Goal: Transaction & Acquisition: Obtain resource

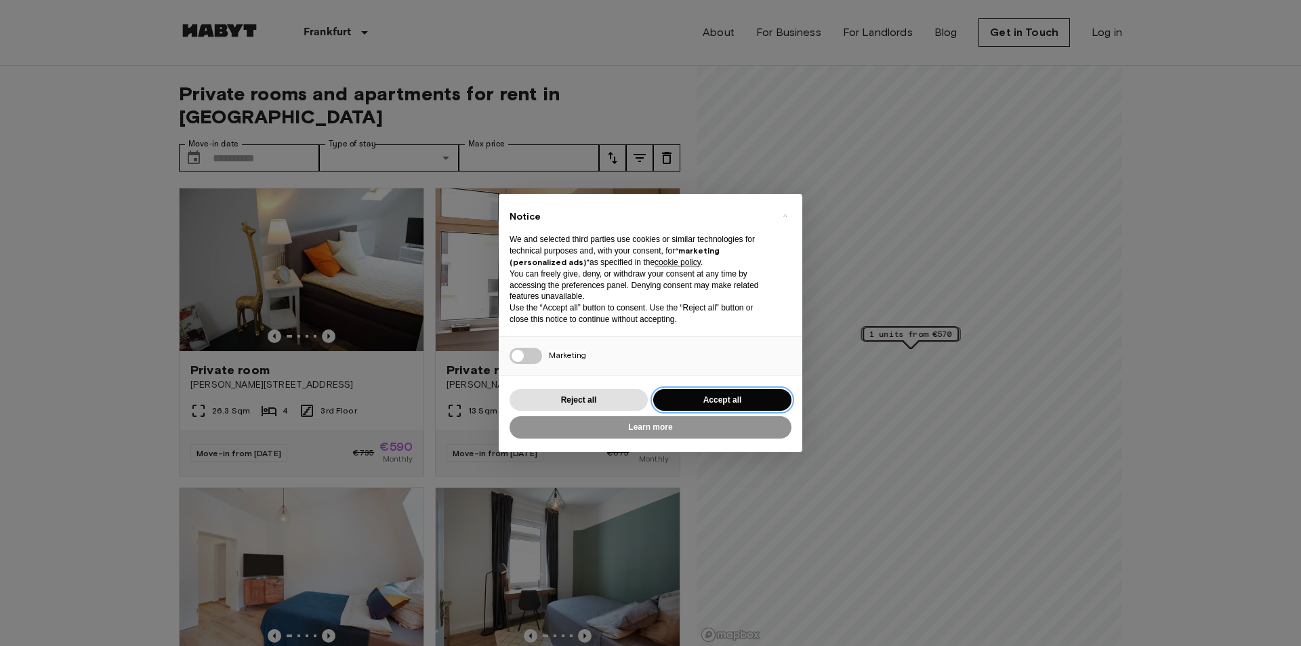
click at [763, 394] on button "Accept all" at bounding box center [722, 400] width 138 height 22
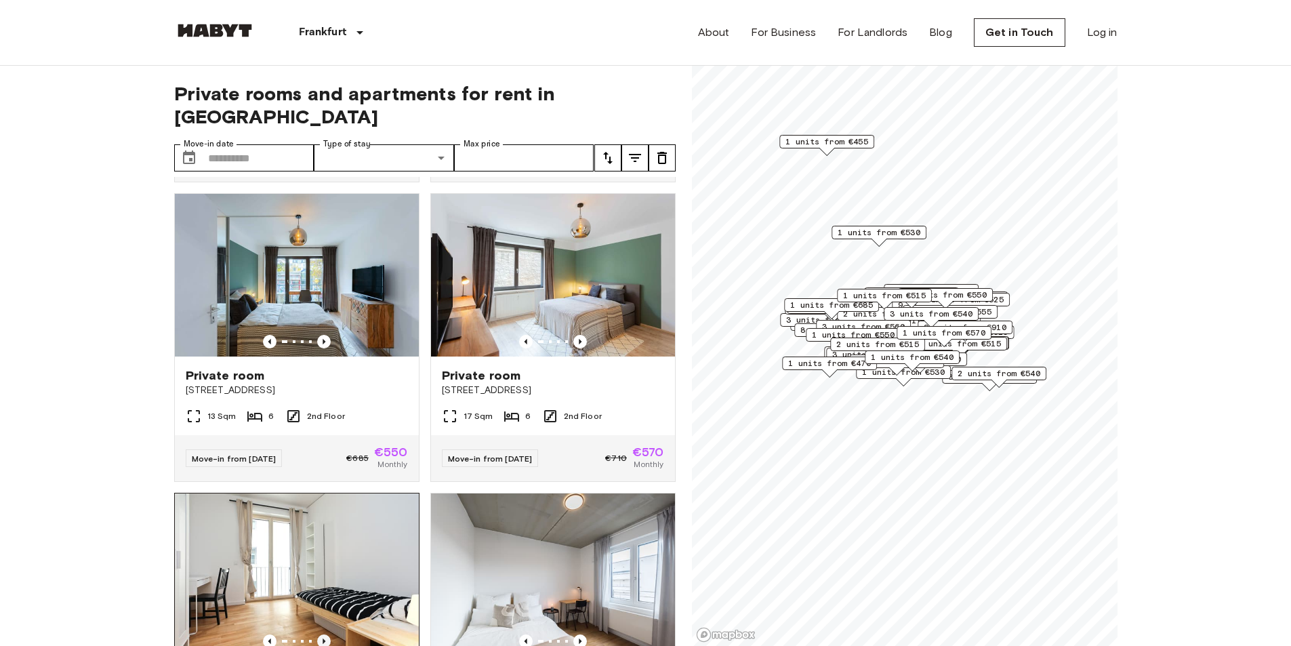
scroll to position [881, 0]
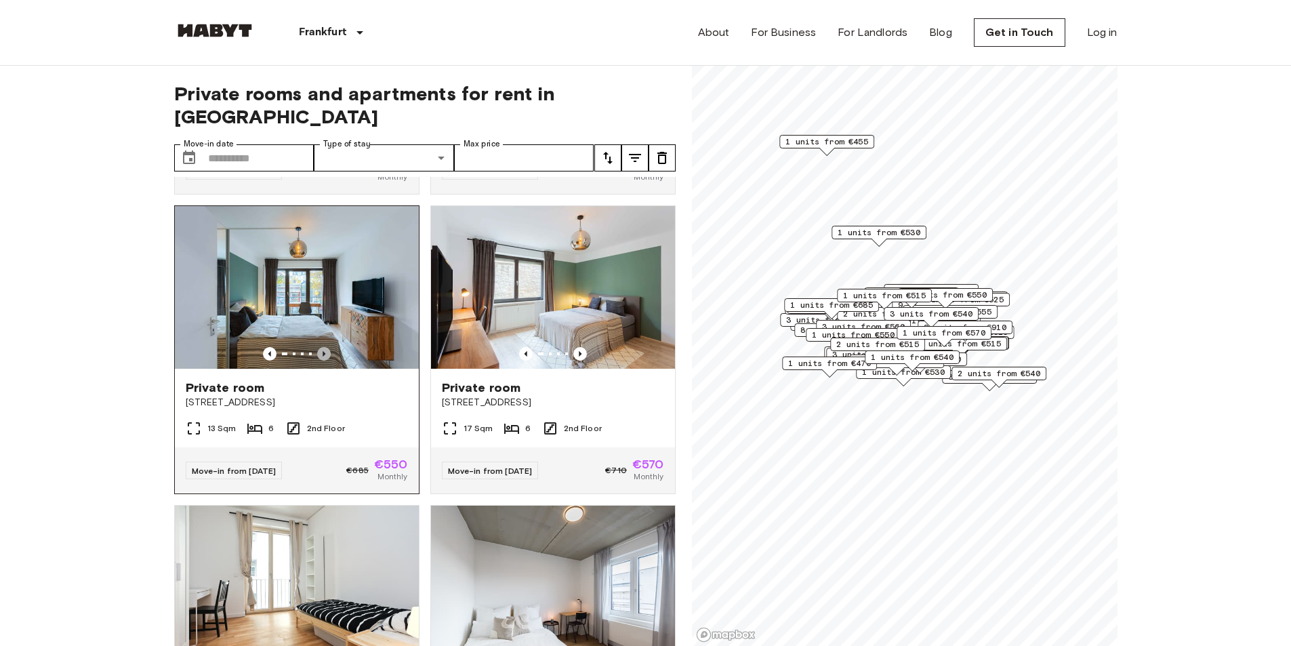
click at [324, 347] on icon "Previous image" at bounding box center [324, 354] width 14 height 14
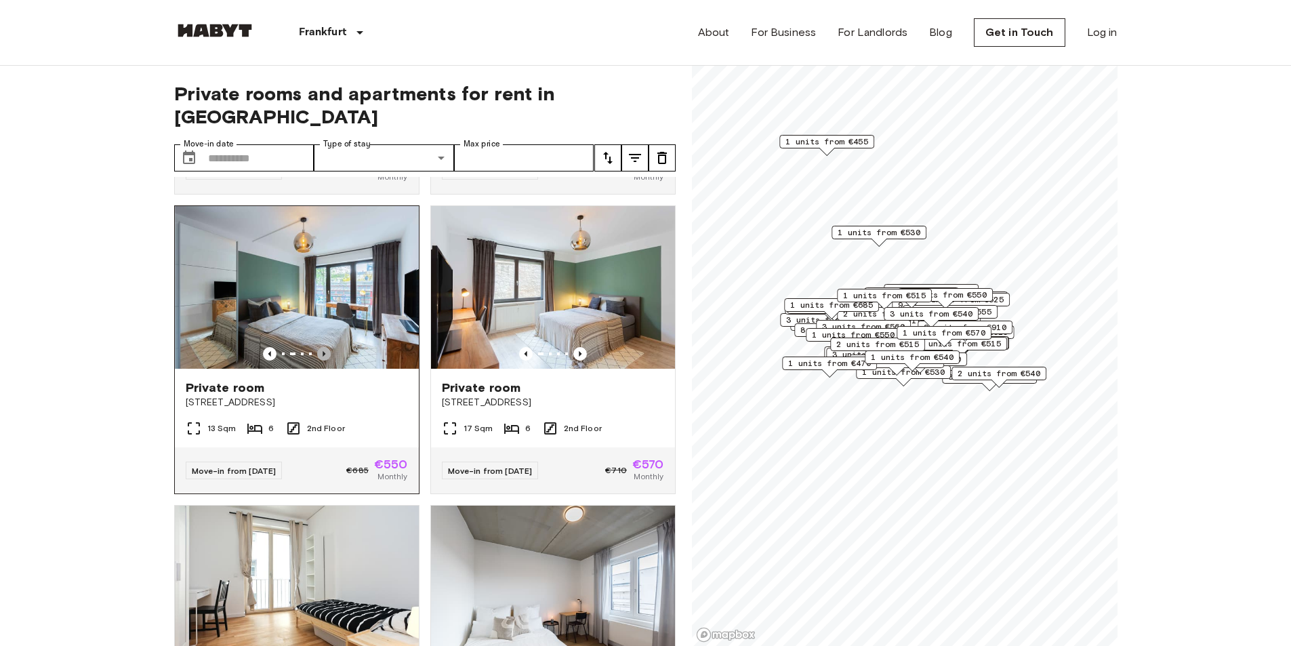
click at [324, 347] on icon "Previous image" at bounding box center [324, 354] width 14 height 14
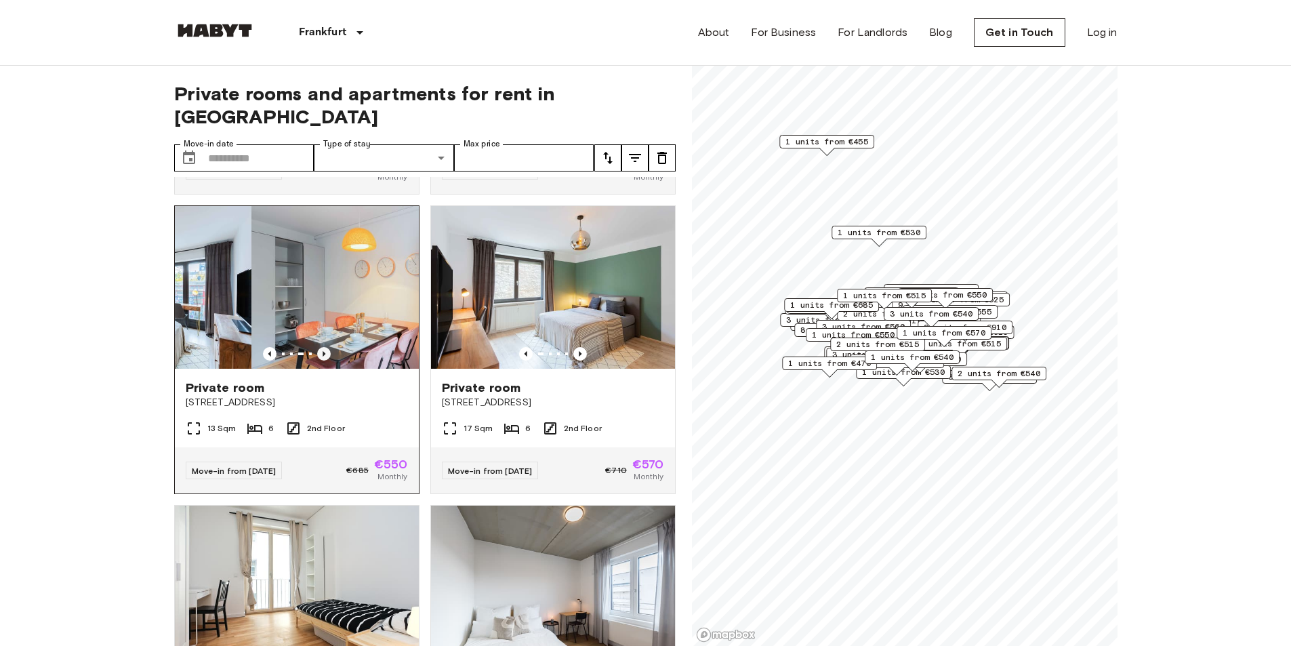
click at [324, 347] on icon "Previous image" at bounding box center [324, 354] width 14 height 14
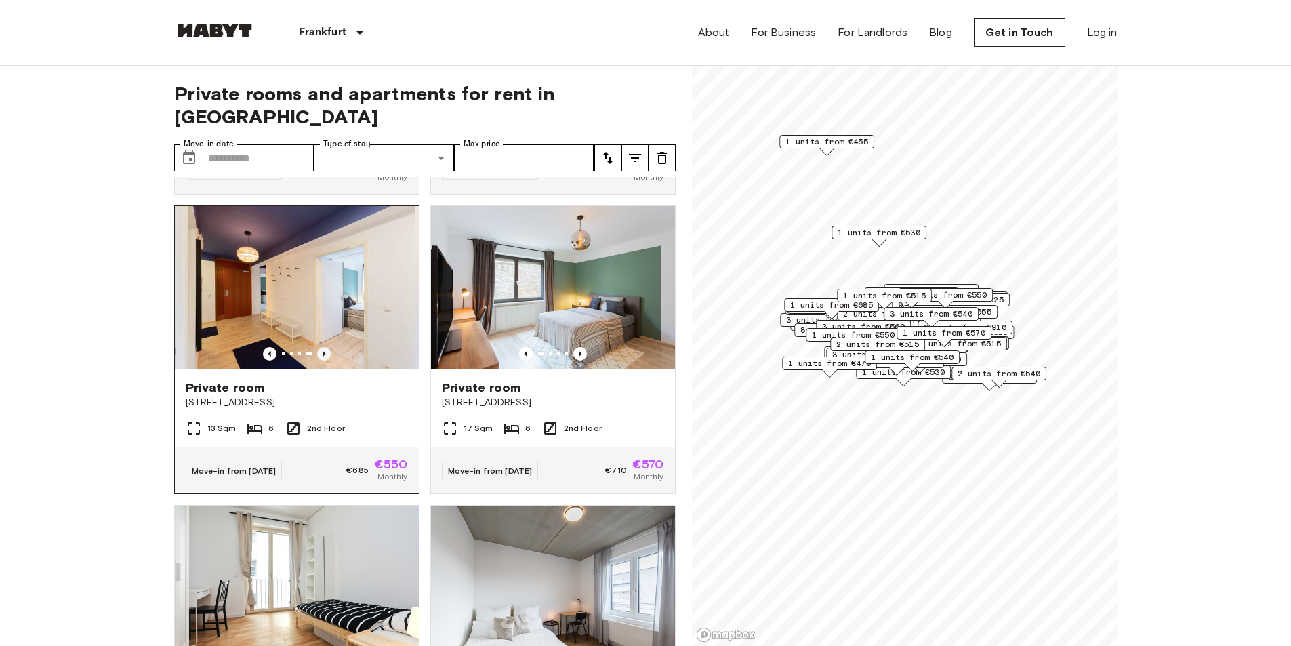
click at [324, 347] on icon "Previous image" at bounding box center [324, 354] width 14 height 14
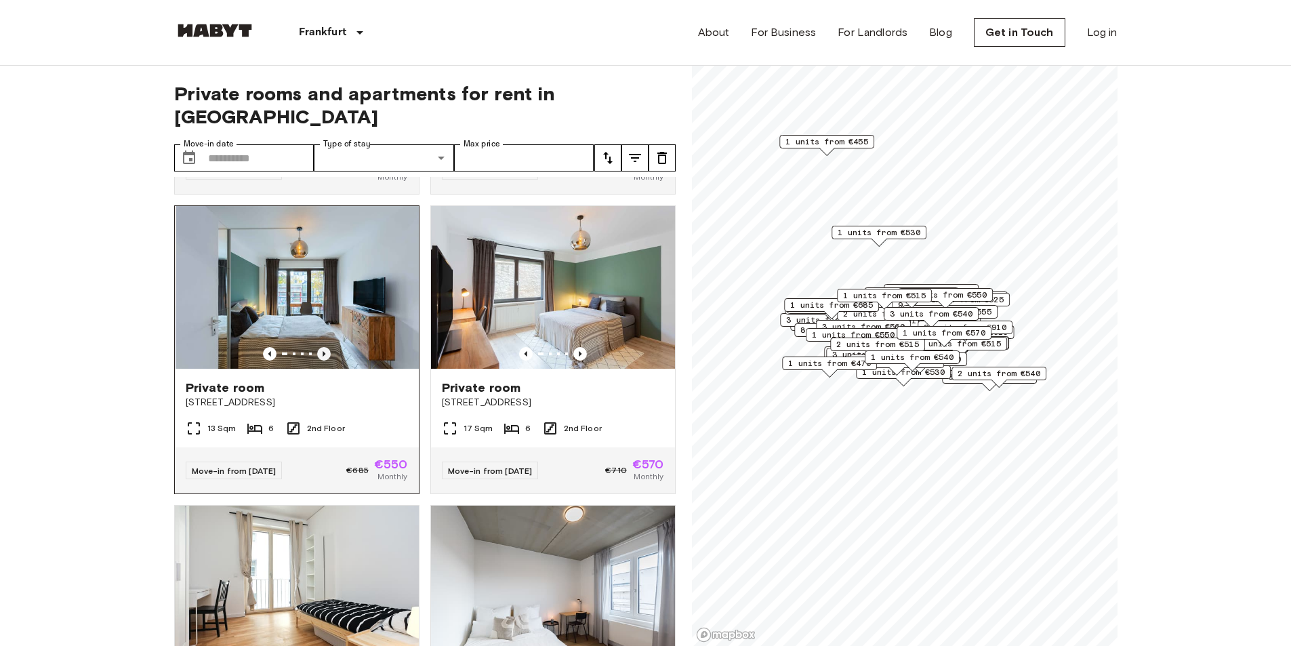
click at [324, 347] on icon "Previous image" at bounding box center [324, 354] width 14 height 14
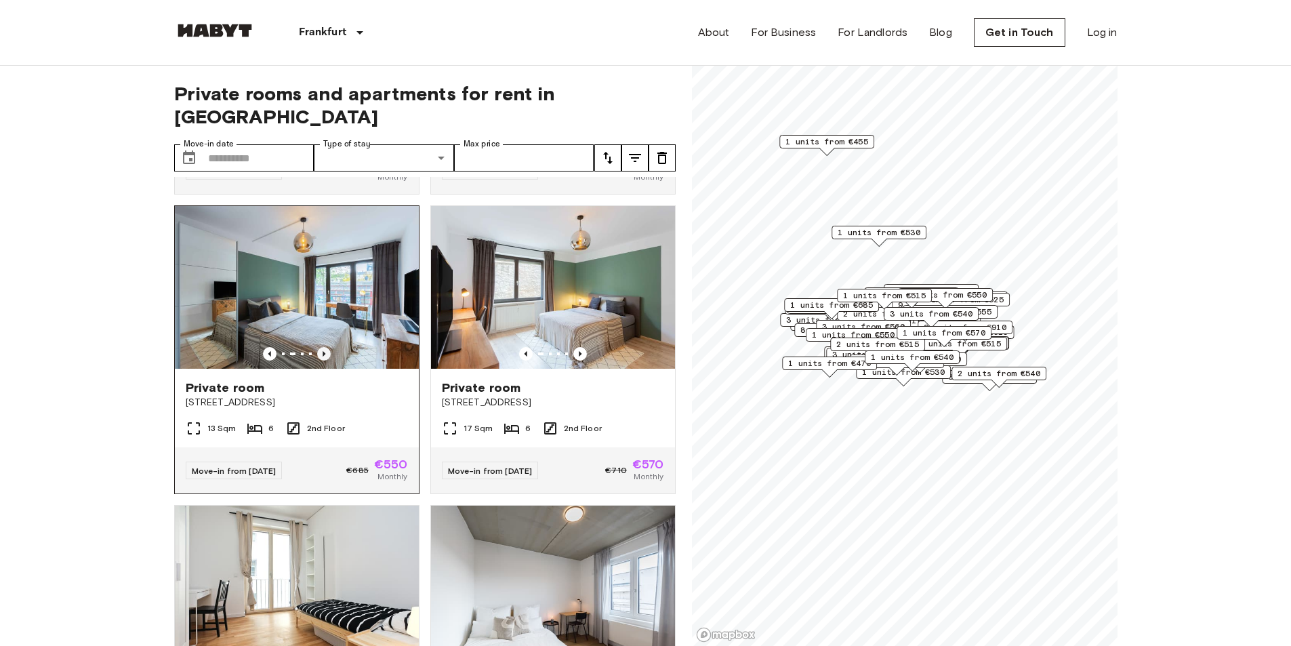
click at [324, 347] on icon "Previous image" at bounding box center [324, 354] width 14 height 14
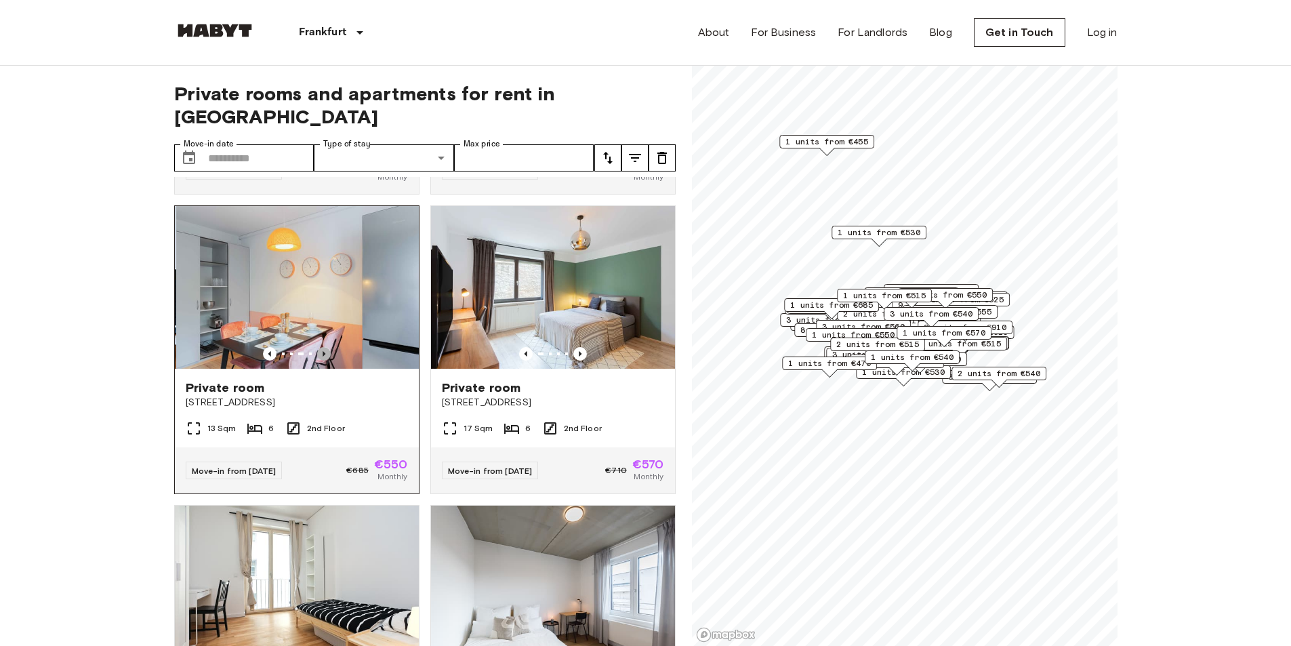
click at [324, 347] on icon "Previous image" at bounding box center [324, 354] width 14 height 14
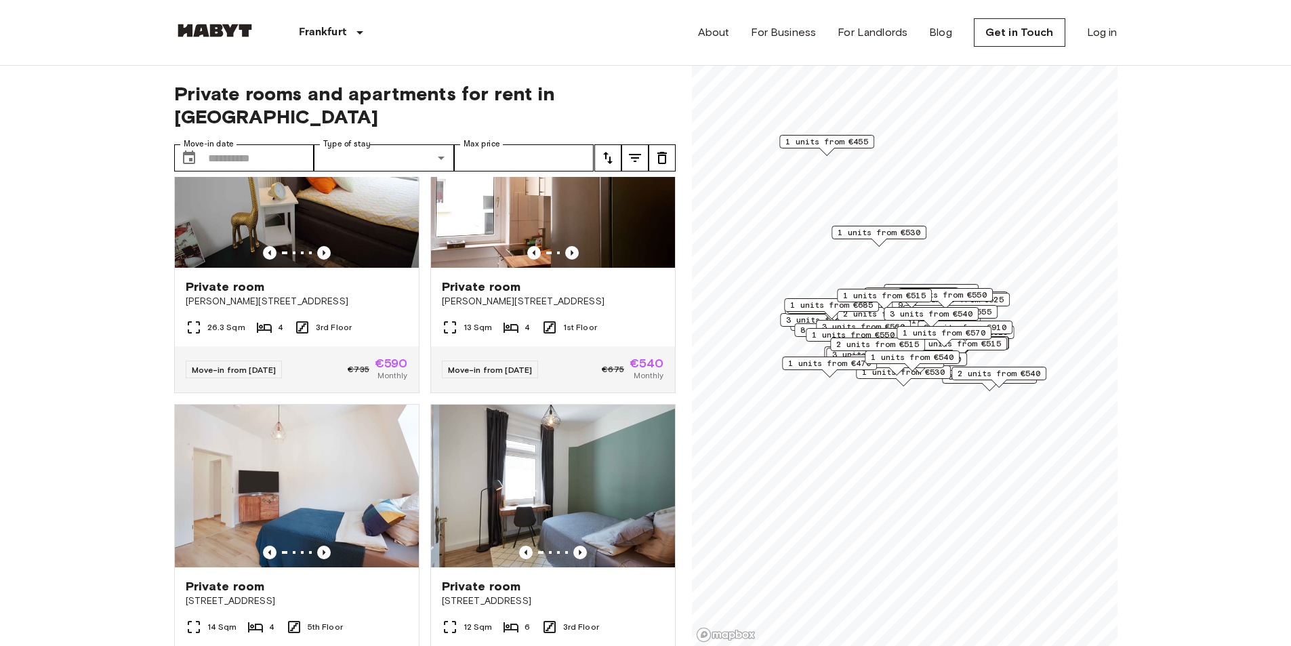
scroll to position [0, 0]
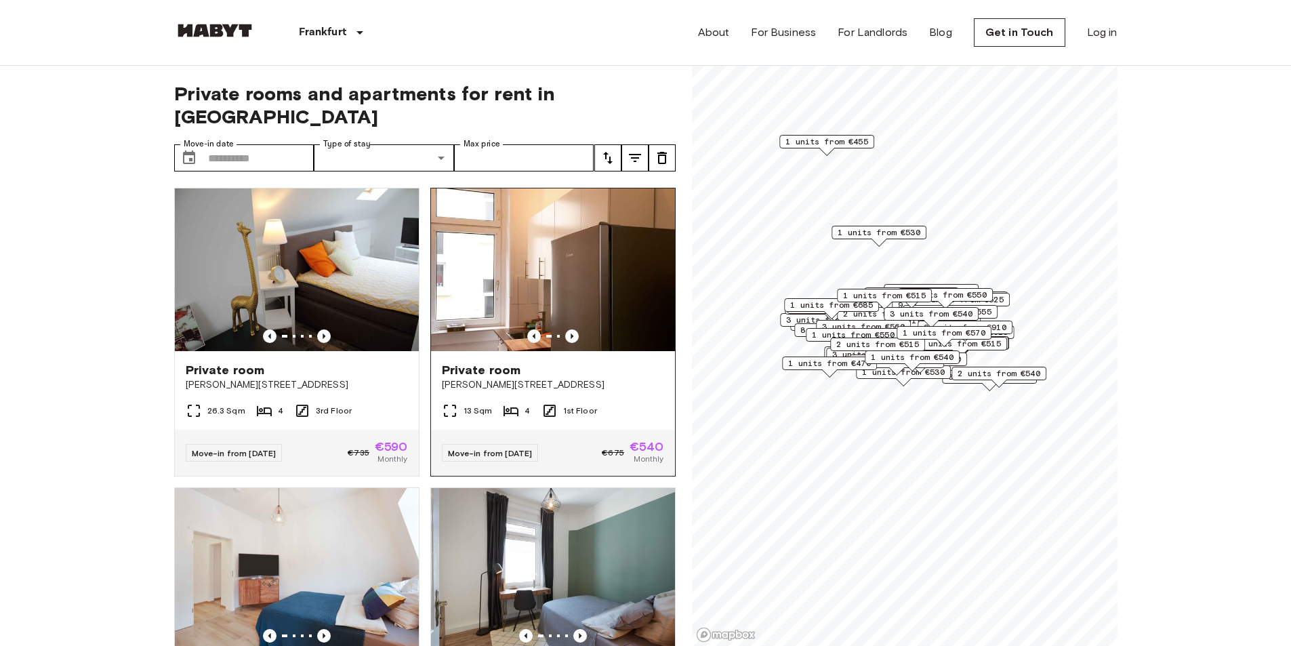
click at [559, 301] on img at bounding box center [553, 269] width 244 height 163
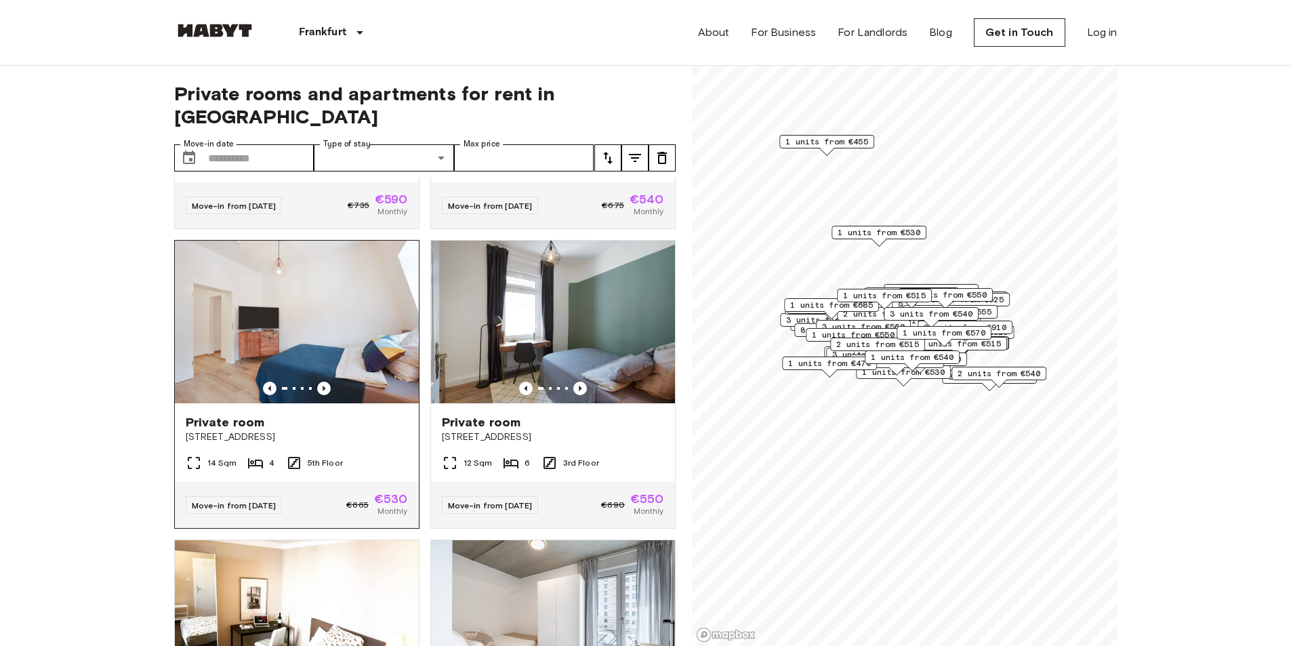
scroll to position [135, 0]
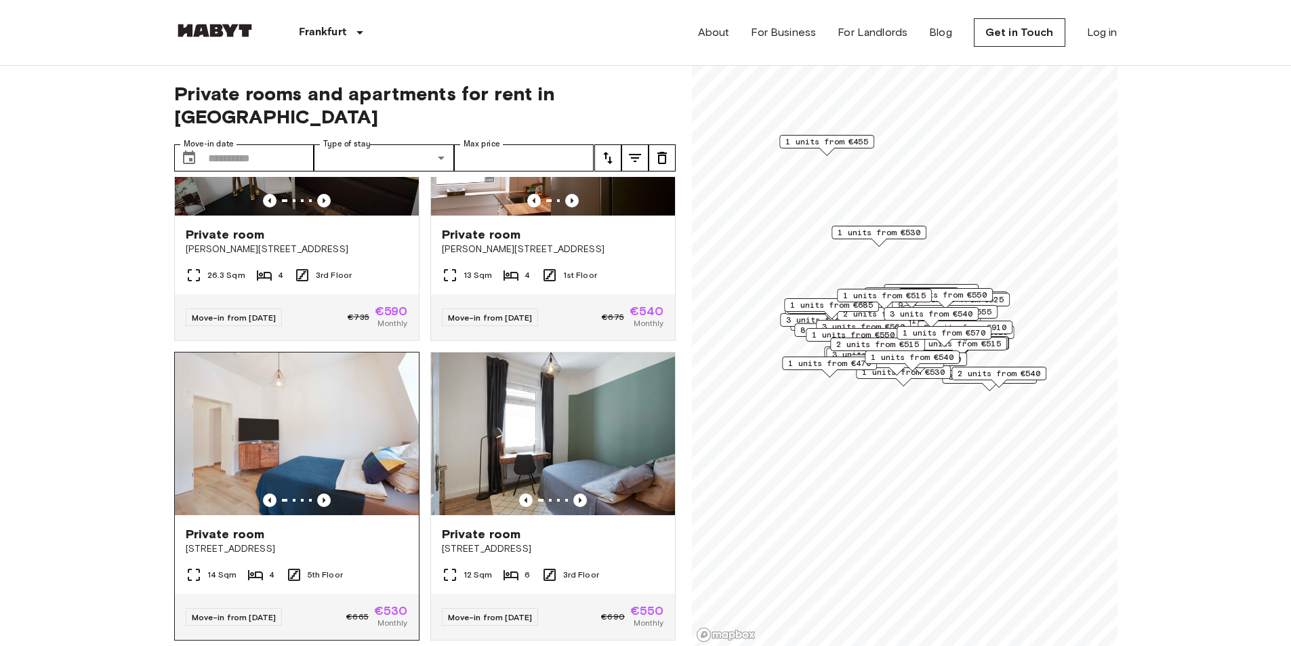
click at [341, 385] on img at bounding box center [297, 433] width 244 height 163
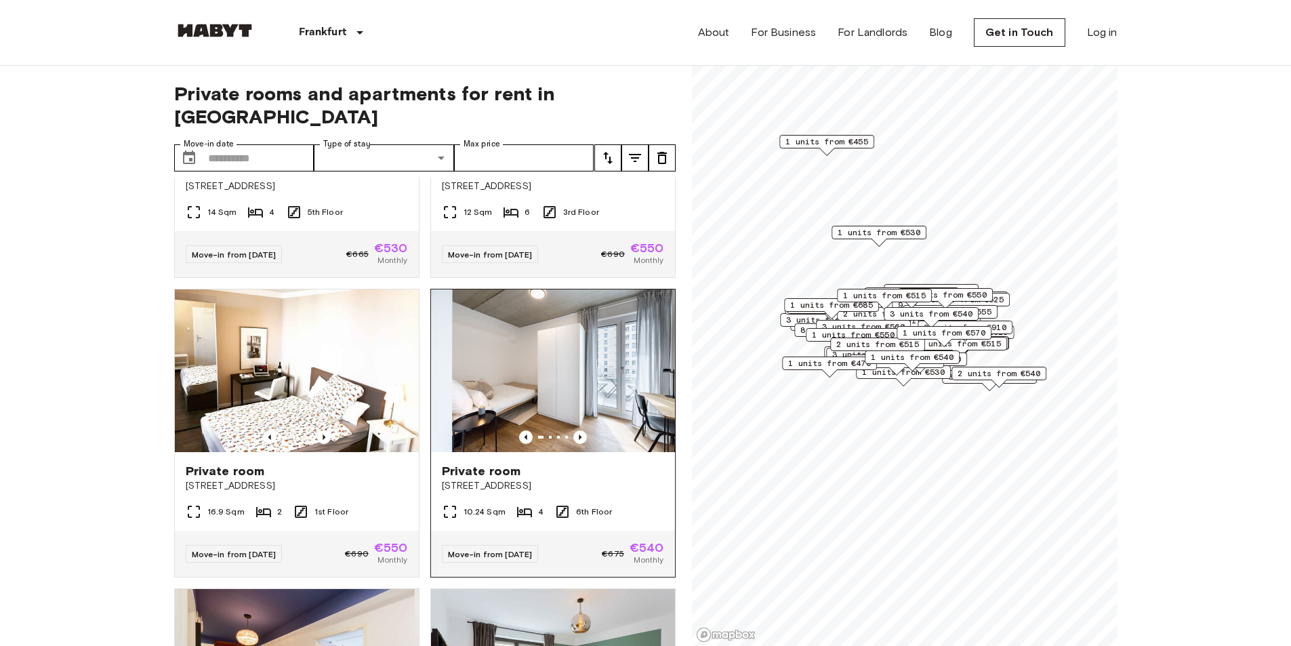
scroll to position [542, 0]
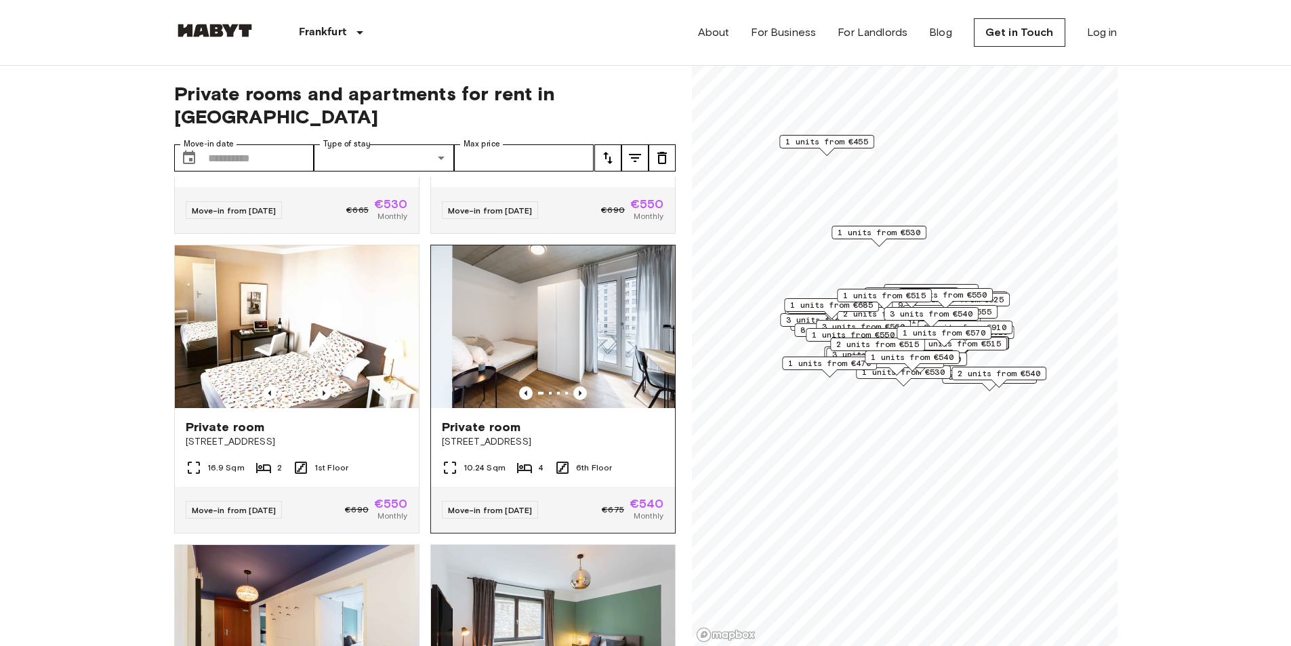
click at [532, 343] on img at bounding box center [553, 326] width 244 height 163
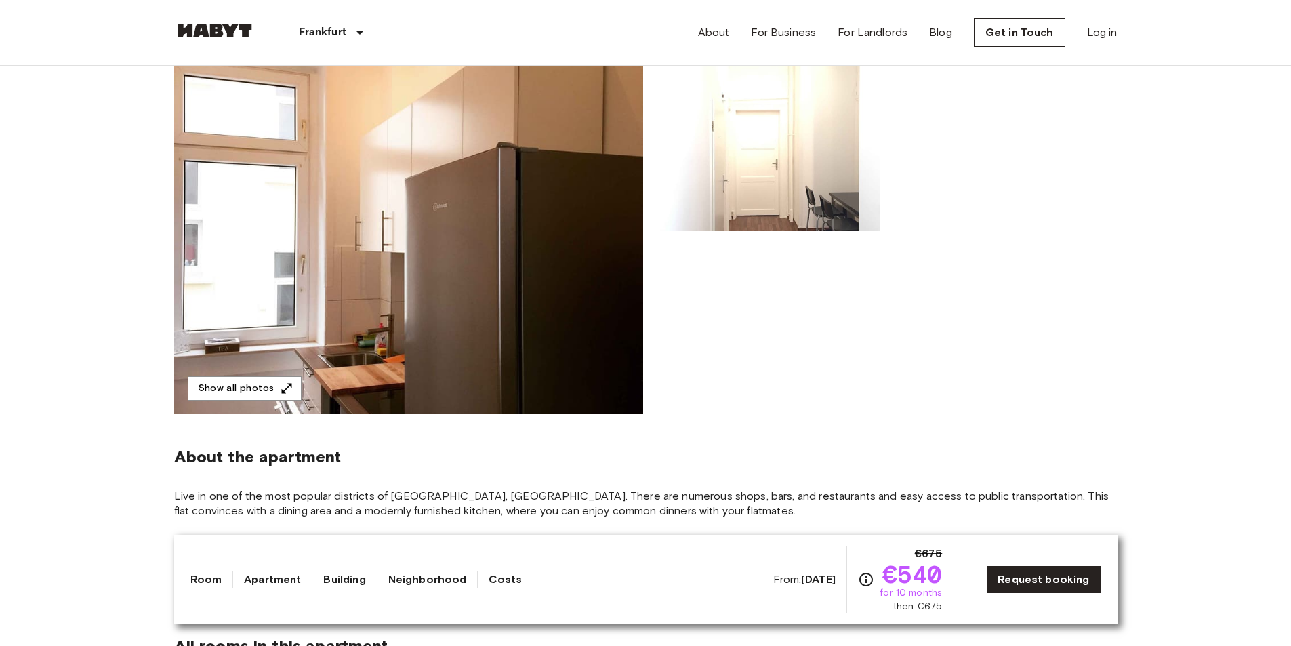
click at [402, 297] on img at bounding box center [408, 234] width 469 height 360
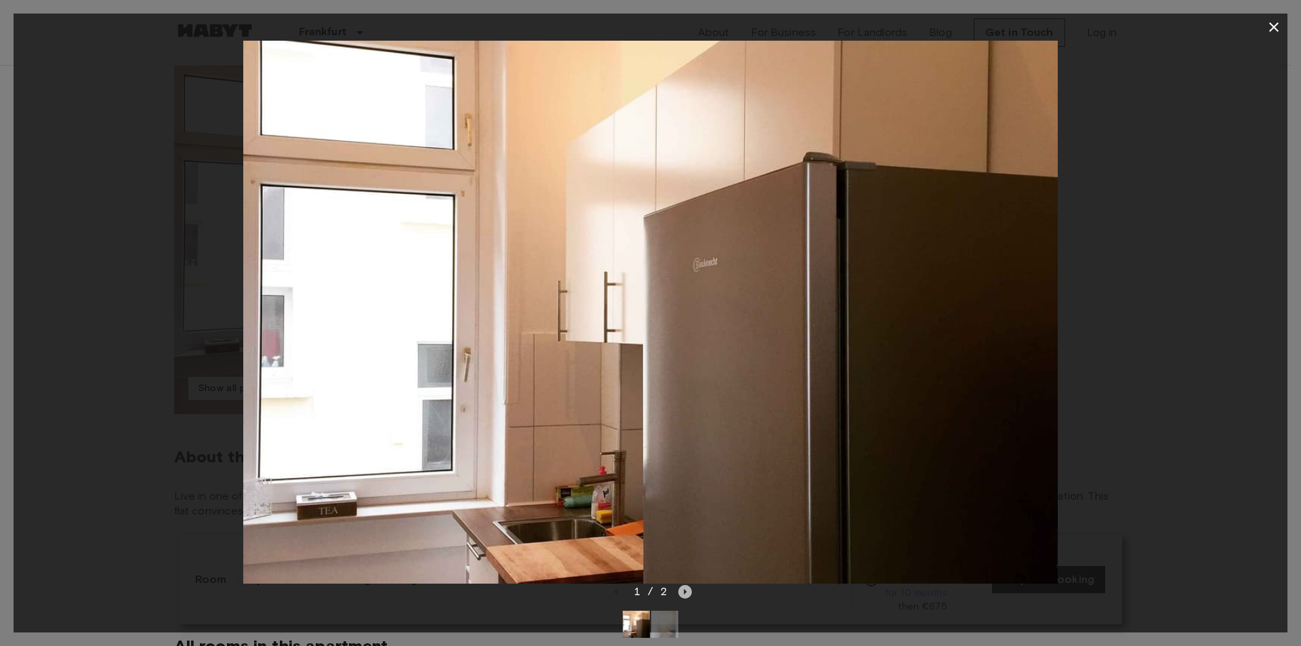
click at [682, 591] on icon "Next image" at bounding box center [685, 592] width 14 height 14
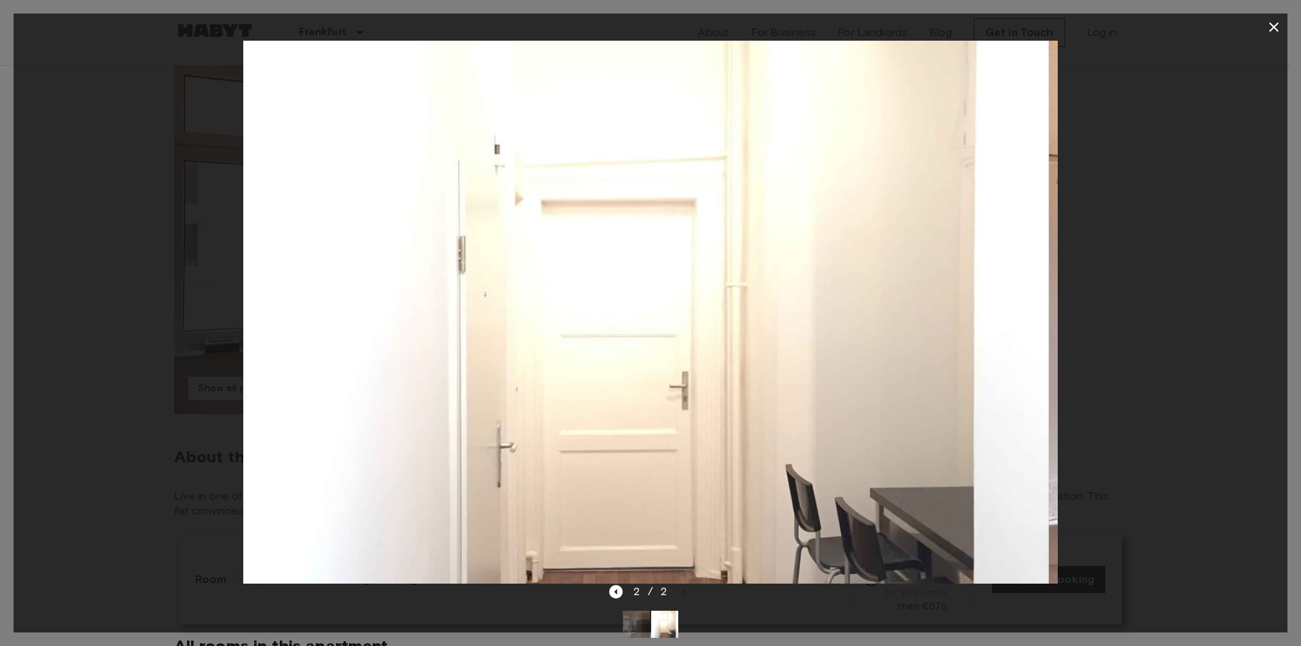
click at [734, 499] on img at bounding box center [641, 312] width 814 height 543
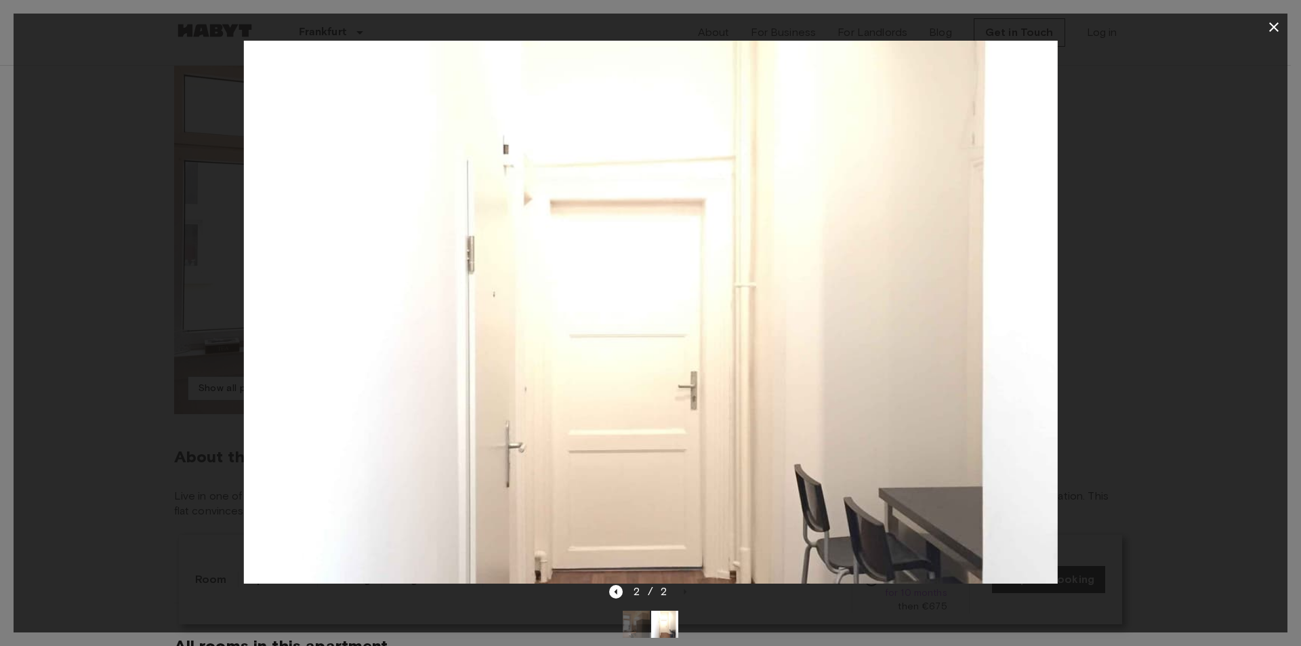
click at [1279, 34] on icon "button" at bounding box center [1274, 27] width 16 height 16
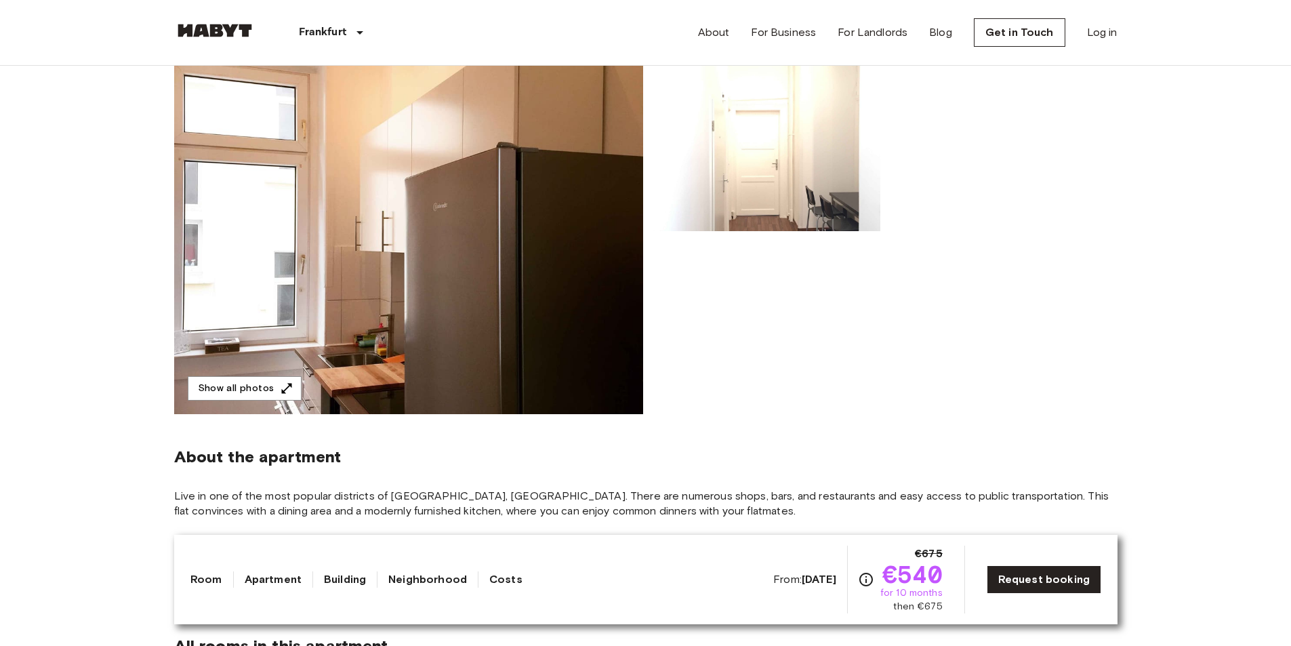
drag, startPoint x: 1245, startPoint y: 57, endPoint x: 1237, endPoint y: 59, distance: 8.4
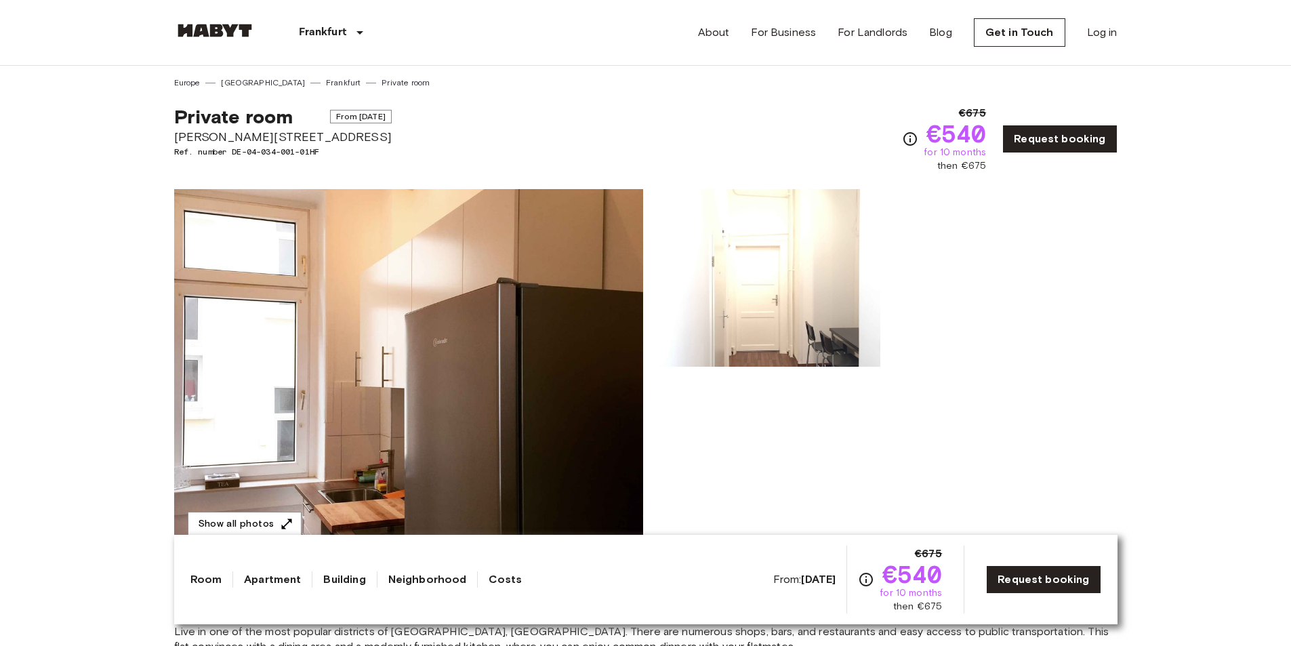
drag, startPoint x: 285, startPoint y: 416, endPoint x: 291, endPoint y: 404, distance: 13.3
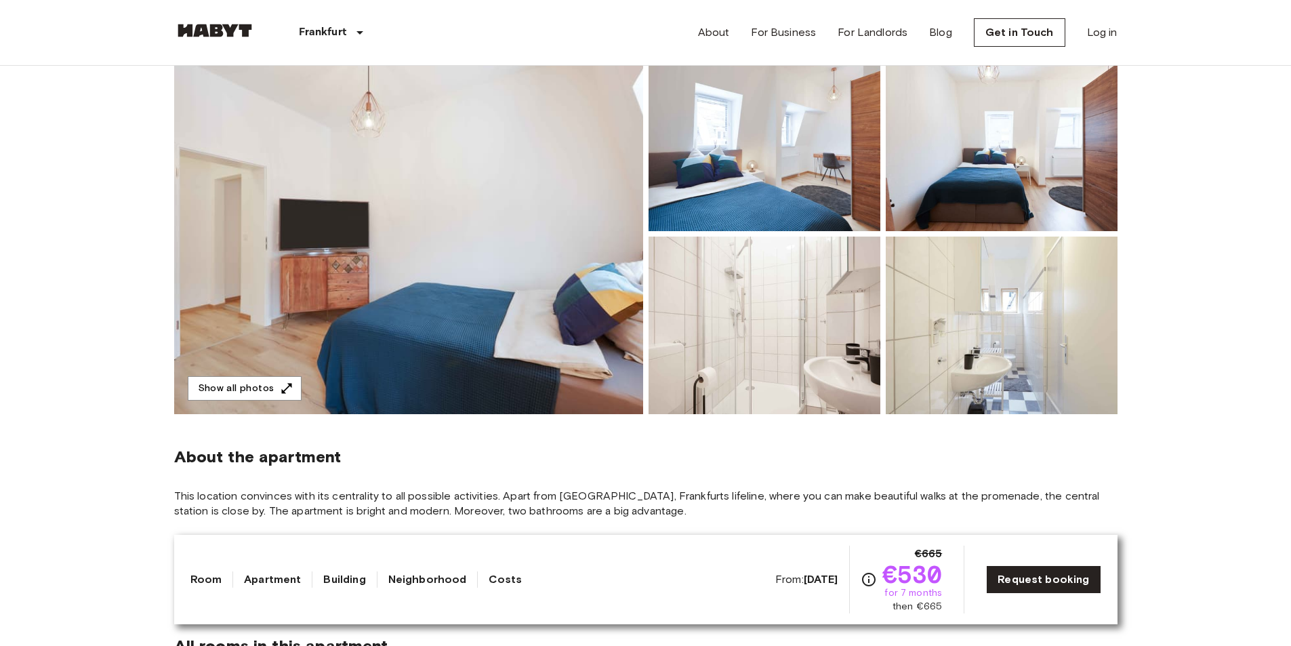
click at [1057, 316] on img at bounding box center [1001, 324] width 232 height 177
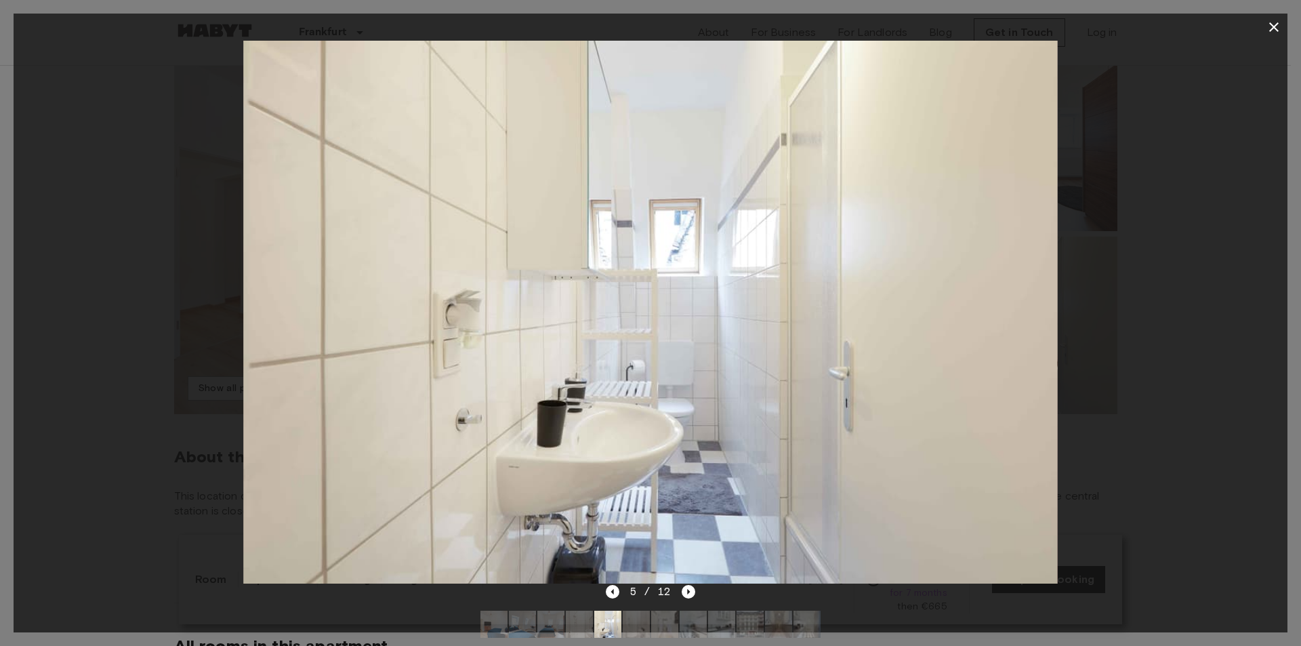
click at [1266, 26] on icon "button" at bounding box center [1274, 27] width 16 height 16
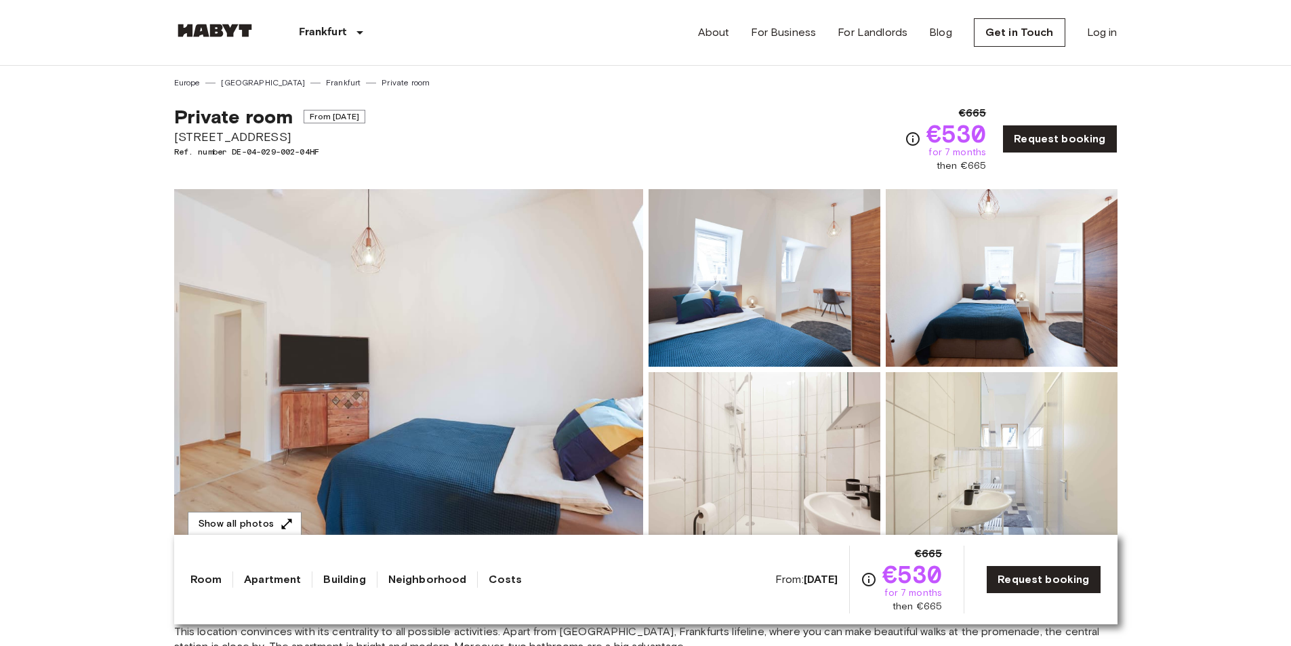
drag, startPoint x: 210, startPoint y: 447, endPoint x: 204, endPoint y: 443, distance: 7.3
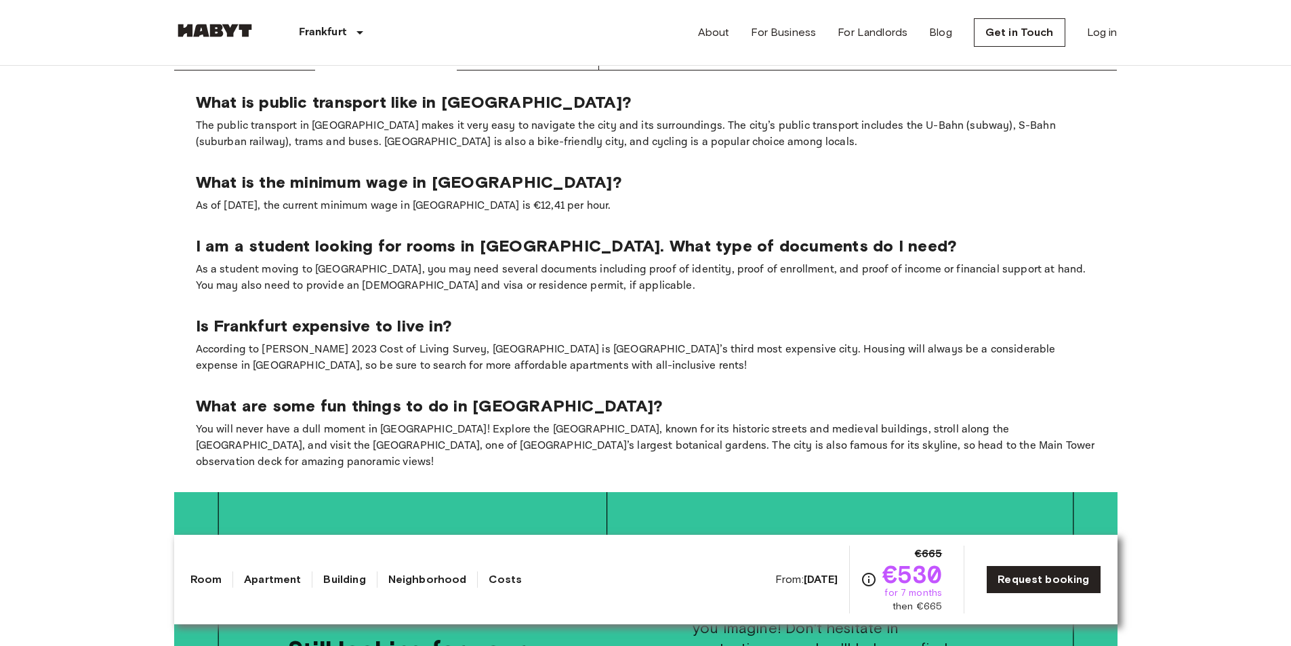
scroll to position [1829, 0]
